Goal: Transaction & Acquisition: Subscribe to service/newsletter

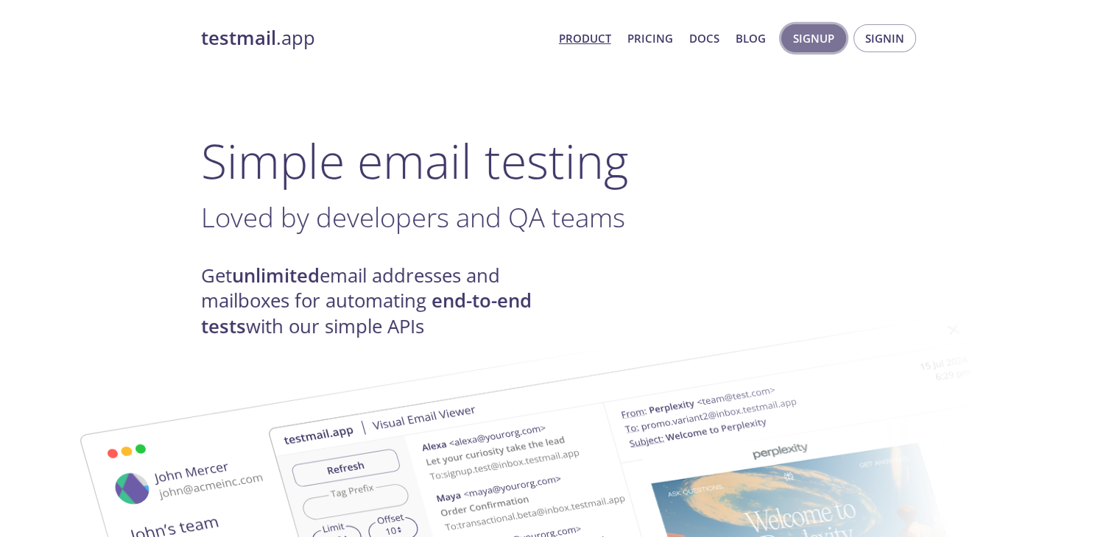
click at [833, 39] on span "Signup" at bounding box center [813, 38] width 41 height 19
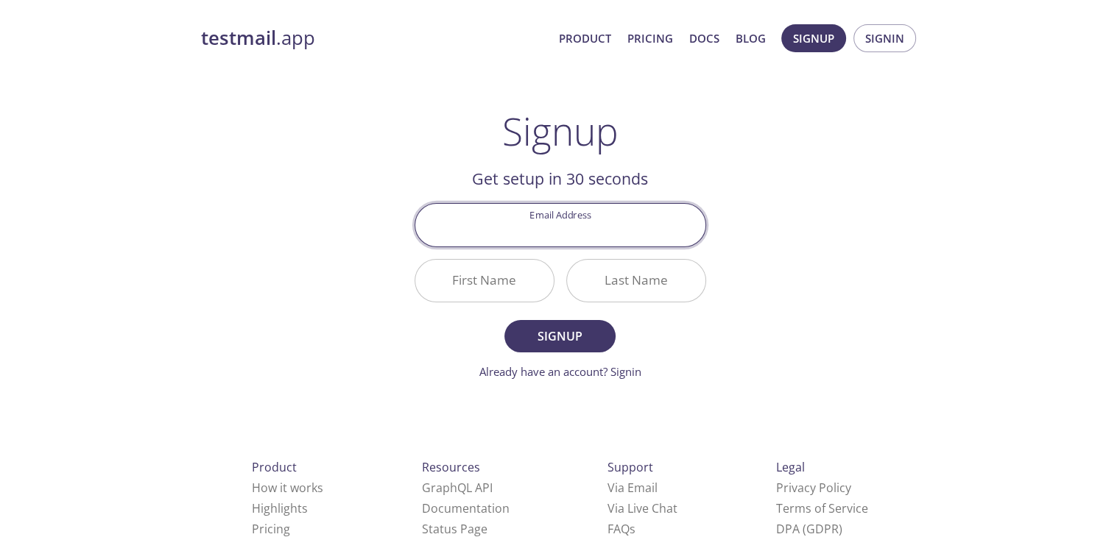
click at [601, 223] on input "Email Address" at bounding box center [560, 225] width 290 height 42
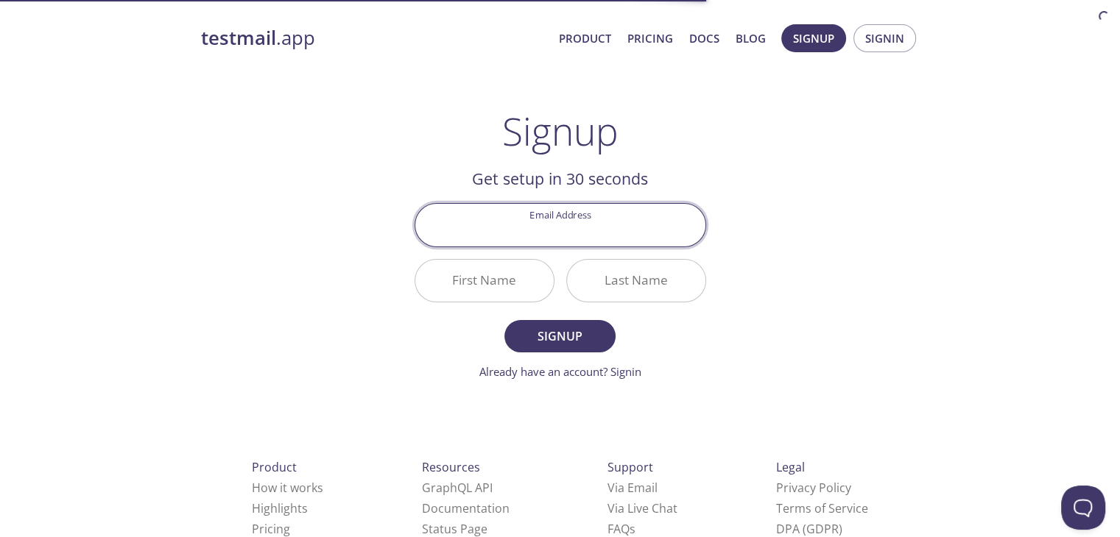
click at [827, 194] on div "testmail .app Product Pricing Docs Blog Signup Signin Signup Get setup in 30 se…" at bounding box center [560, 353] width 754 height 676
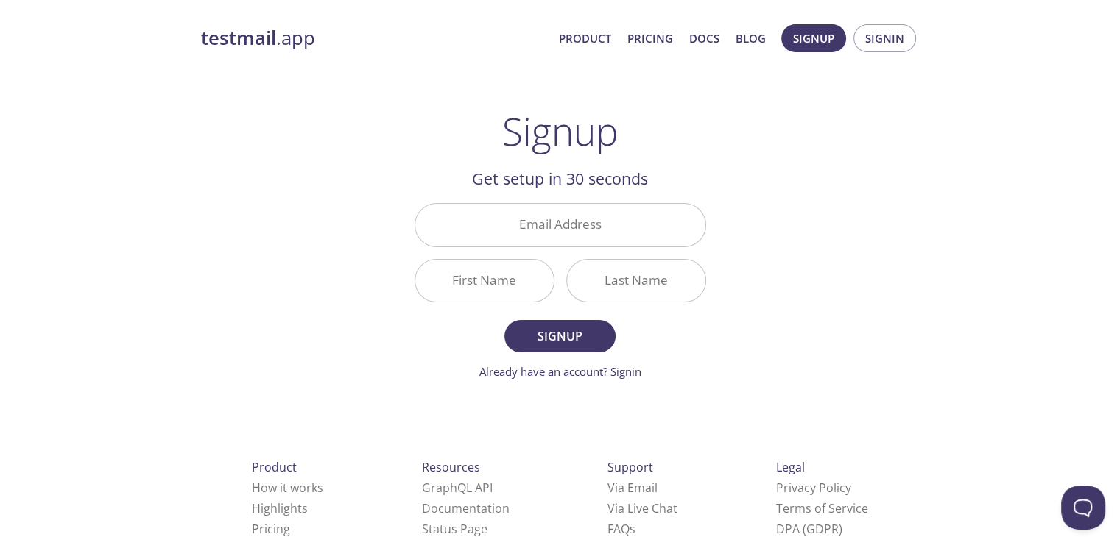
click at [597, 225] on input "Email Address" at bounding box center [560, 225] width 290 height 42
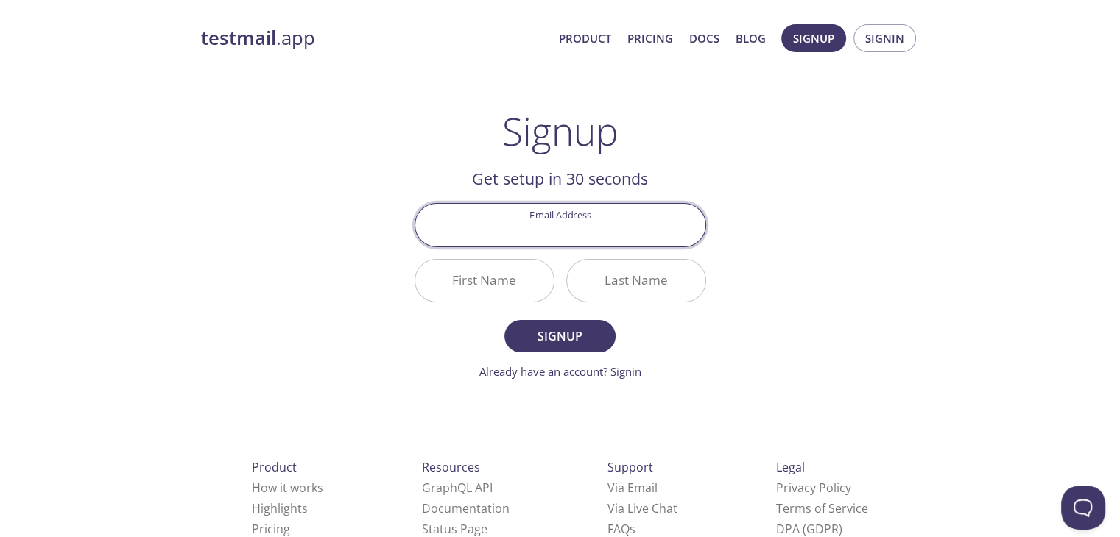
type input "1dt22cs067@dsatm.edu.in"
click at [481, 278] on input "First Name" at bounding box center [484, 281] width 138 height 42
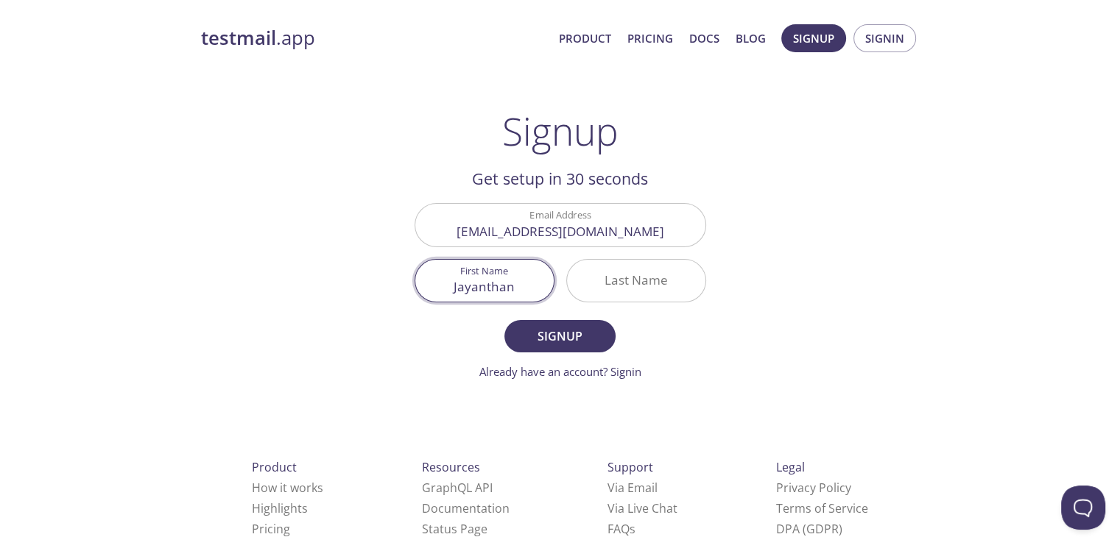
type input "Jayanthan"
click at [618, 269] on input "Last Name" at bounding box center [636, 281] width 138 height 42
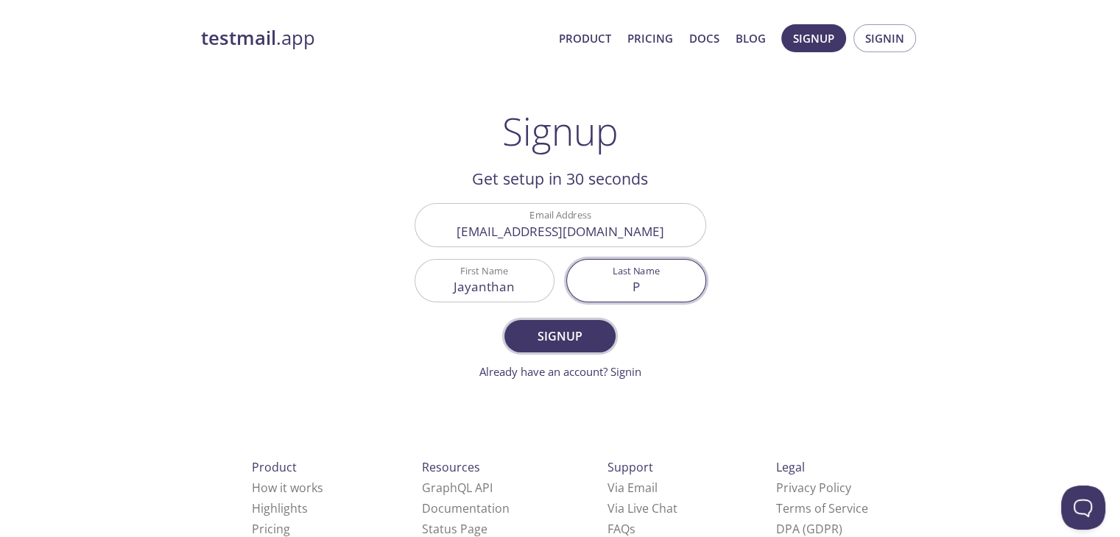
type input "P"
drag, startPoint x: 556, startPoint y: 321, endPoint x: 559, endPoint y: 311, distance: 10.0
click at [556, 321] on button "Signup" at bounding box center [559, 336] width 110 height 32
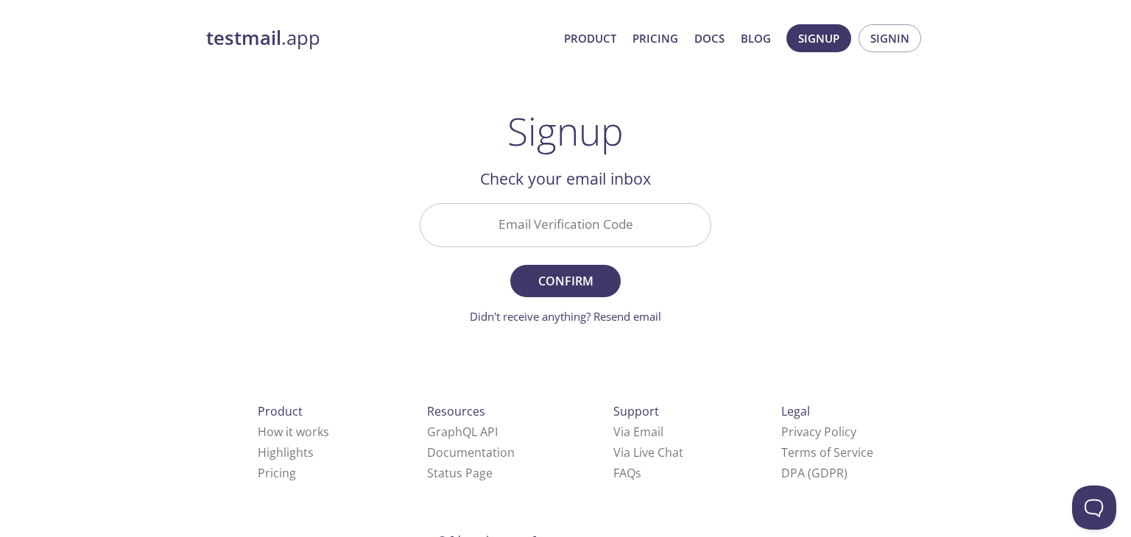
click at [517, 211] on input "Email Verification Code" at bounding box center [565, 225] width 290 height 42
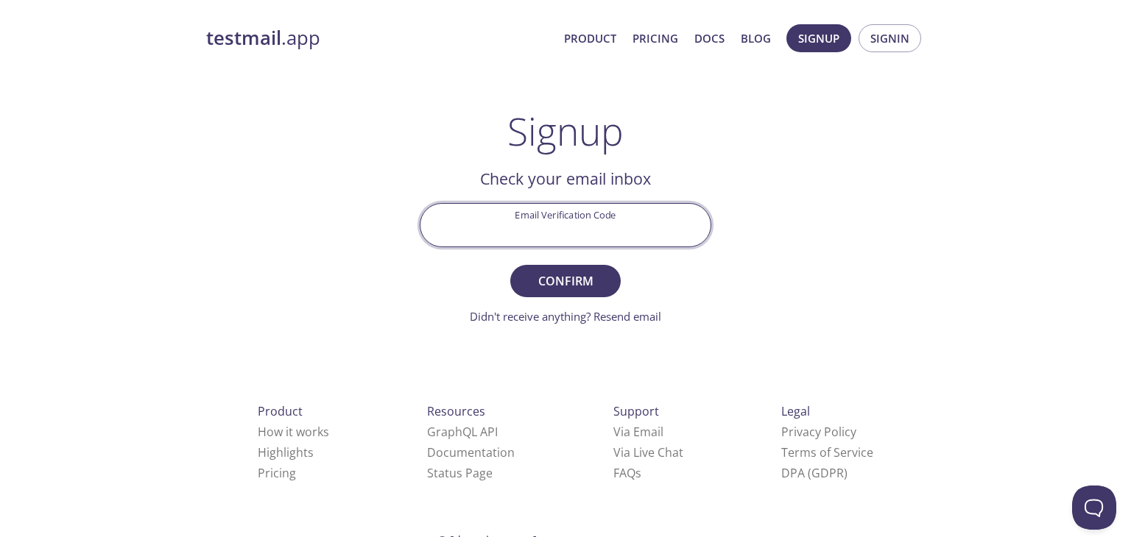
paste input "D9E8R7P"
type input "D9E8R7P"
click at [574, 289] on span "Confirm" at bounding box center [565, 281] width 78 height 21
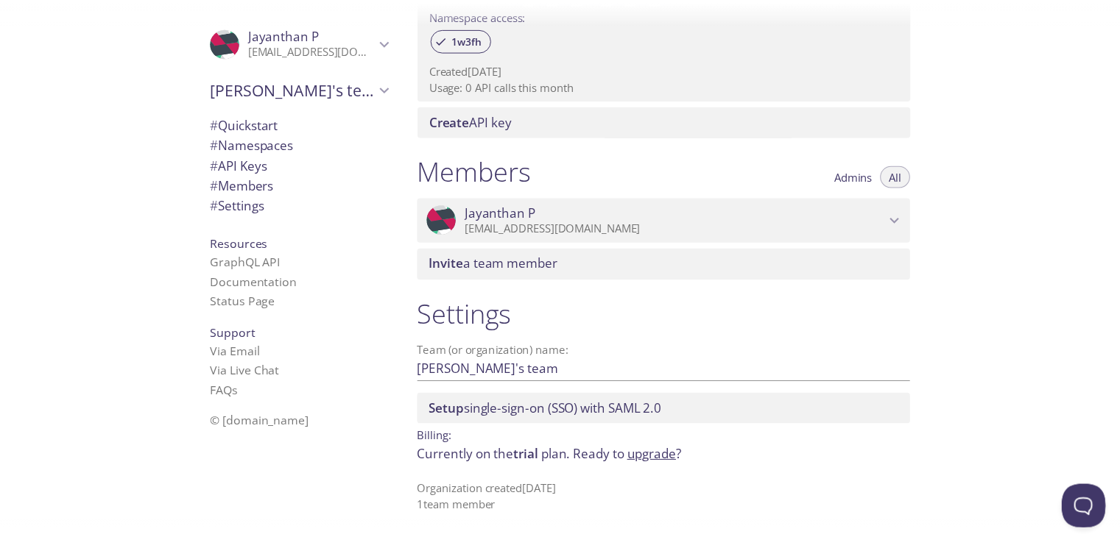
scroll to position [509, 0]
click at [648, 457] on link "upgrade" at bounding box center [657, 454] width 49 height 17
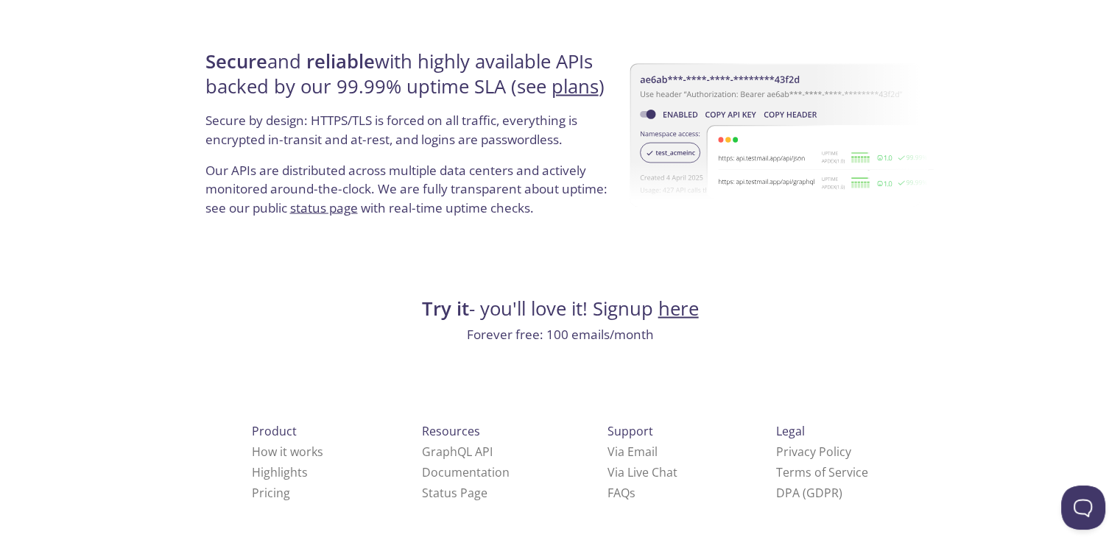
scroll to position [2830, 0]
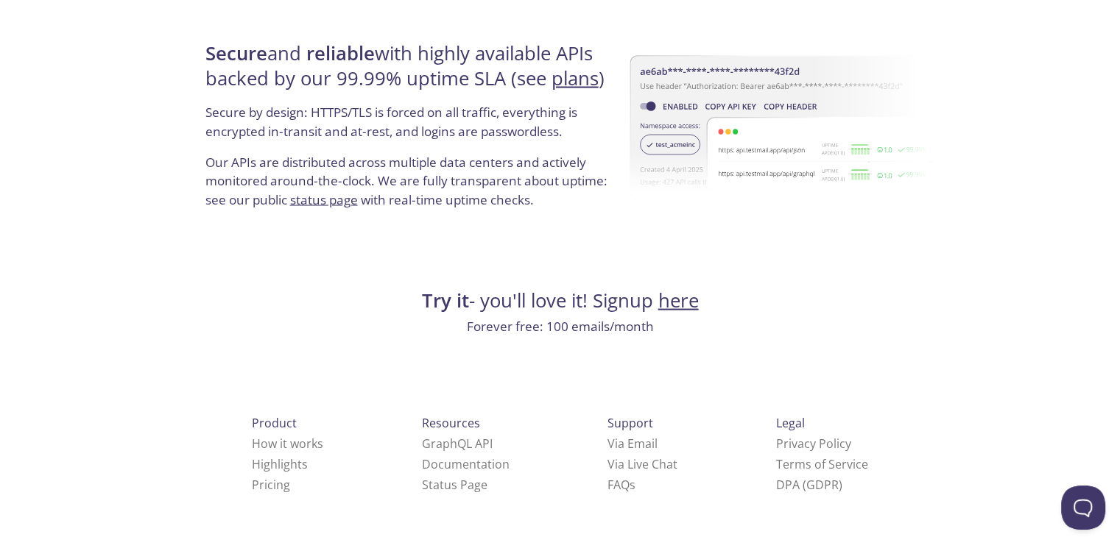
click at [683, 302] on link "here" at bounding box center [678, 301] width 40 height 26
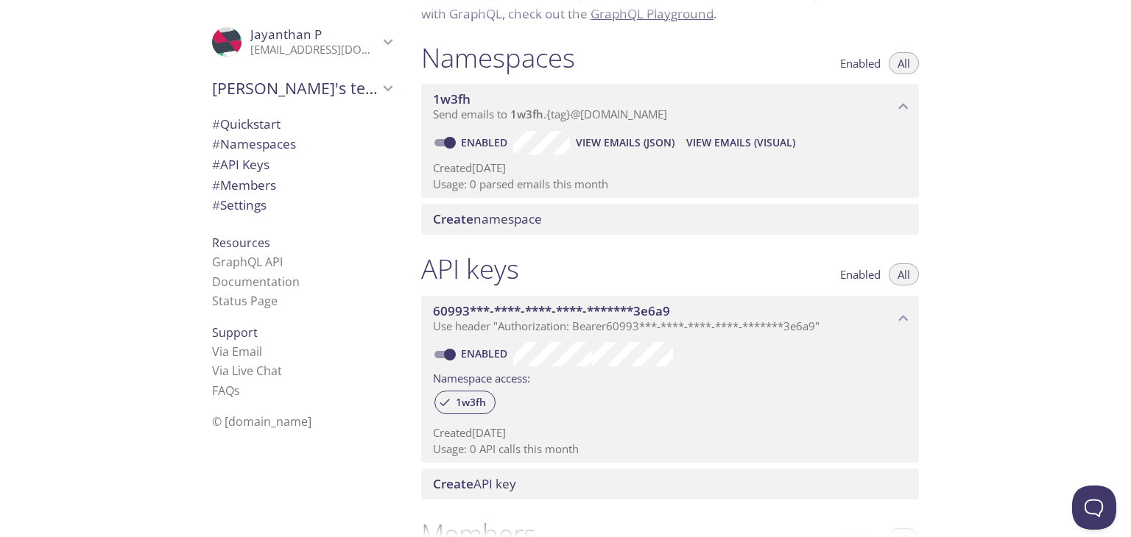
scroll to position [141, 0]
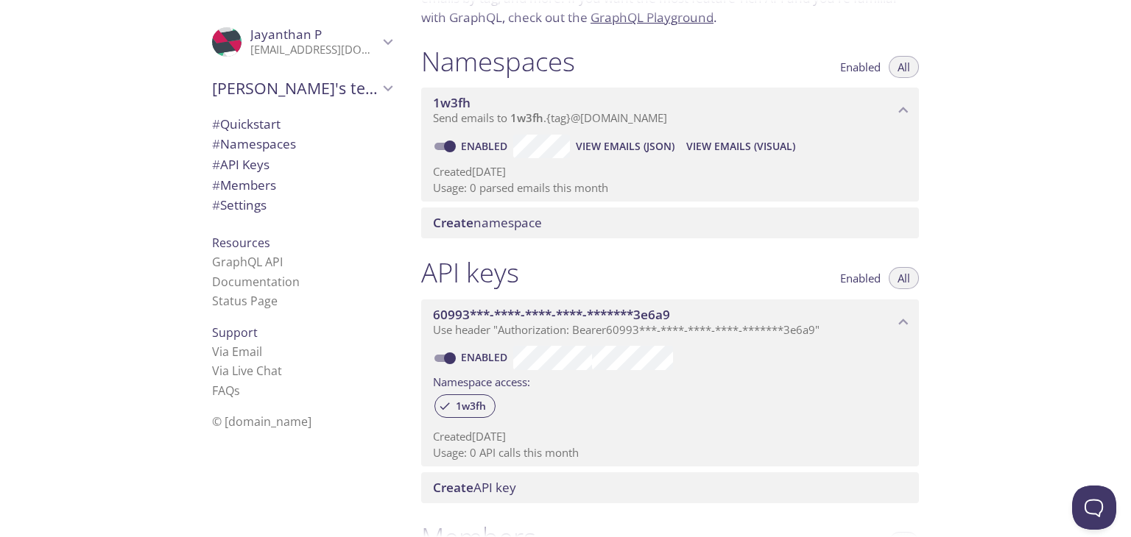
click at [847, 278] on span "Enabled" at bounding box center [860, 278] width 40 height 0
click at [897, 270] on button "All" at bounding box center [903, 278] width 30 height 22
click at [870, 278] on span "Enabled" at bounding box center [860, 278] width 40 height 0
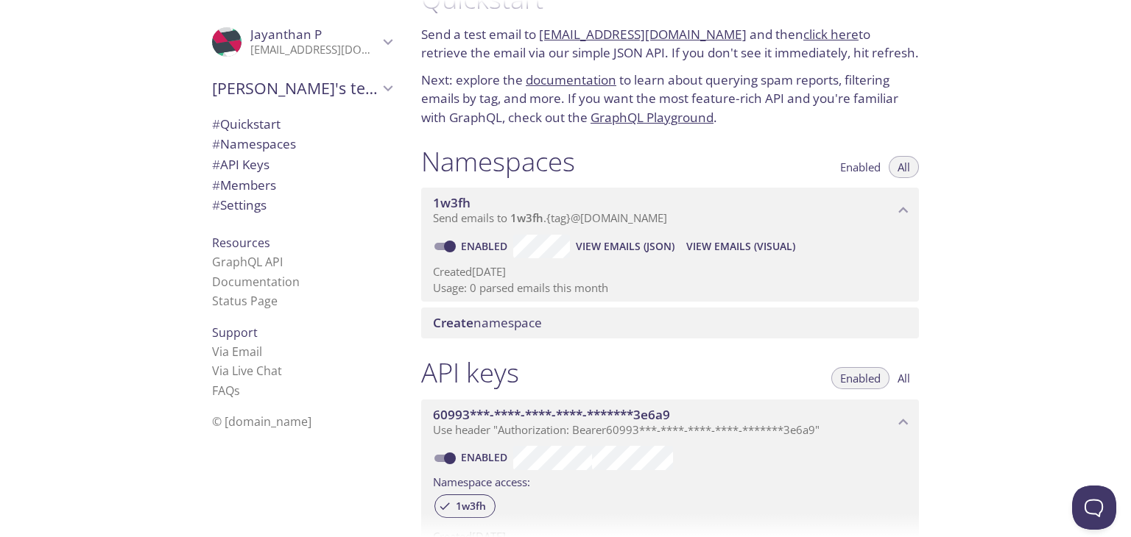
scroll to position [0, 0]
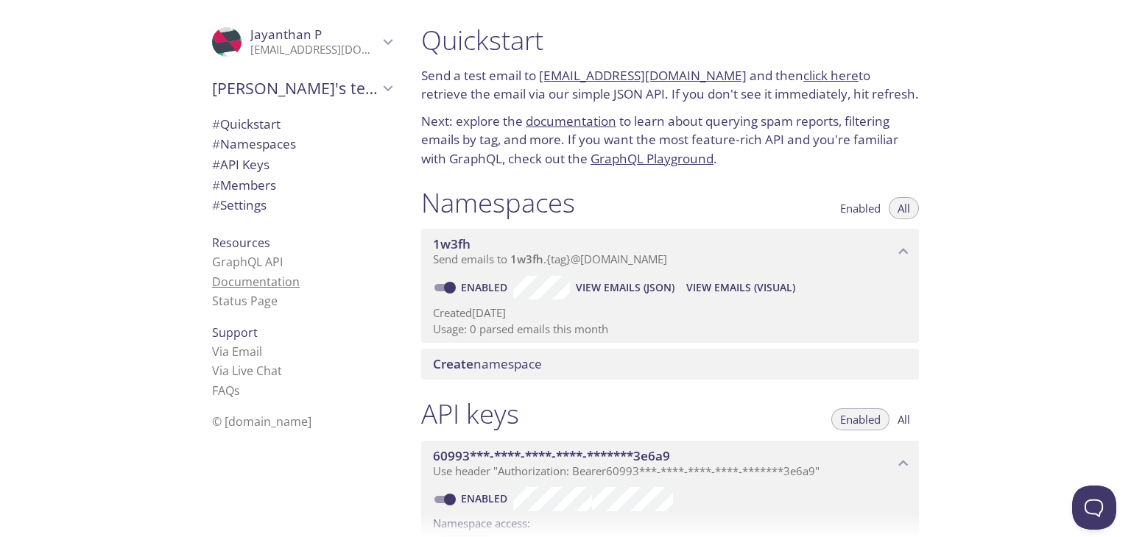
click at [253, 284] on link "Documentation" at bounding box center [256, 282] width 88 height 16
